Goal: Task Accomplishment & Management: Use online tool/utility

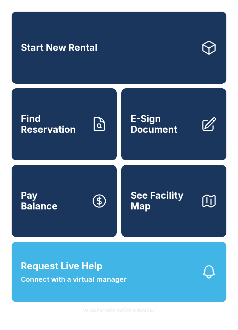
scroll to position [7, 0]
click at [167, 129] on span "E-Sign Document" at bounding box center [164, 124] width 66 height 21
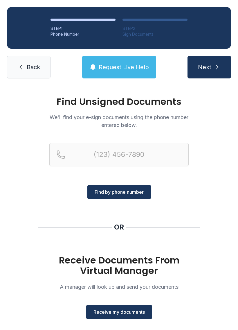
click at [119, 314] on span "Receive my documents" at bounding box center [119, 312] width 51 height 7
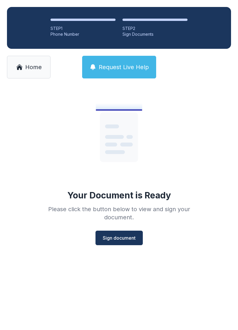
click at [124, 235] on span "Sign document" at bounding box center [119, 238] width 33 height 7
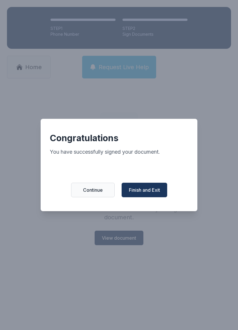
click at [149, 194] on span "Finish and Exit" at bounding box center [144, 190] width 31 height 7
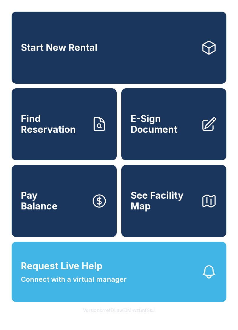
click at [166, 133] on span "E-Sign Document" at bounding box center [164, 124] width 66 height 21
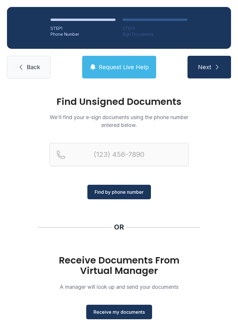
click at [122, 308] on button "Receive my documents" at bounding box center [119, 312] width 66 height 15
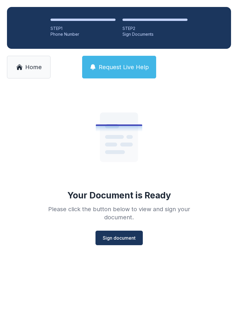
click at [120, 242] on button "Sign document" at bounding box center [119, 238] width 47 height 15
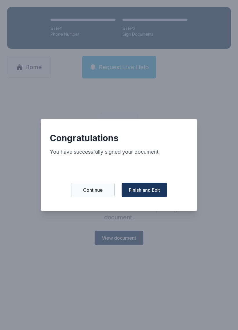
click at [142, 190] on span "Finish and Exit" at bounding box center [144, 190] width 31 height 7
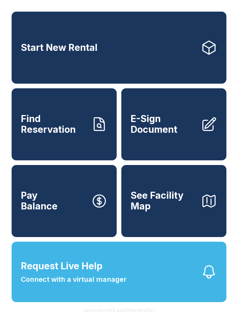
click at [125, 280] on span "Request Live Help Connect with a virtual manager" at bounding box center [74, 272] width 106 height 26
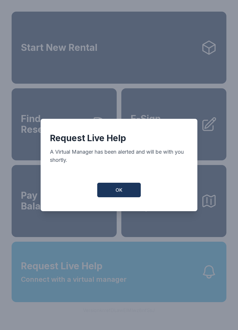
click at [125, 196] on button "OK" at bounding box center [119, 190] width 44 height 15
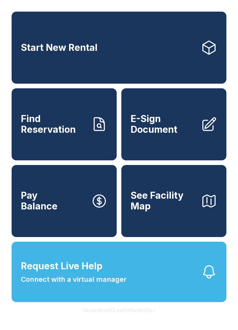
click at [97, 273] on span "Request Live Help" at bounding box center [62, 266] width 82 height 14
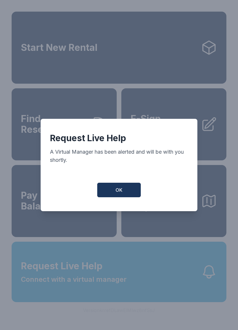
click at [127, 197] on button "OK" at bounding box center [119, 190] width 44 height 15
